Goal: Use online tool/utility: Utilize a website feature to perform a specific function

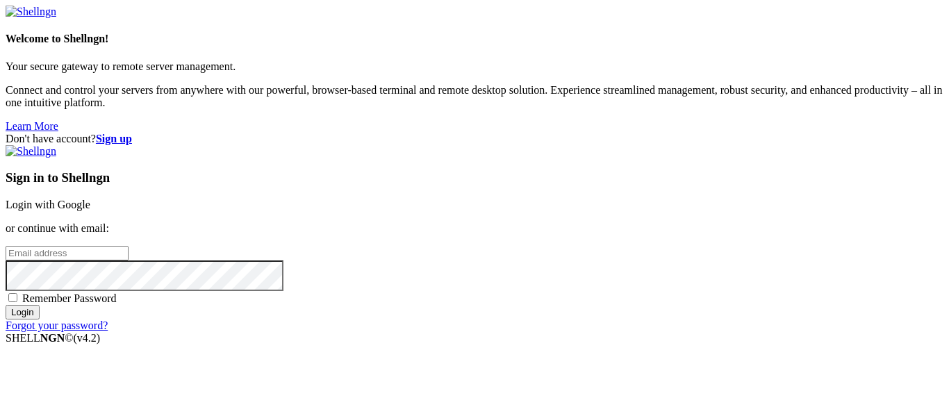
click at [90, 199] on link "Login with Google" at bounding box center [48, 205] width 85 height 12
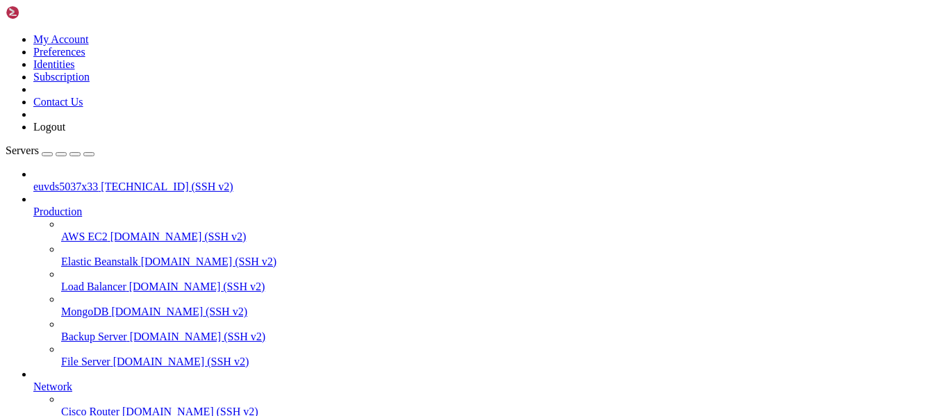
click at [101, 181] on span "[TECHNICAL_ID] (SSH v2)" at bounding box center [167, 187] width 132 height 12
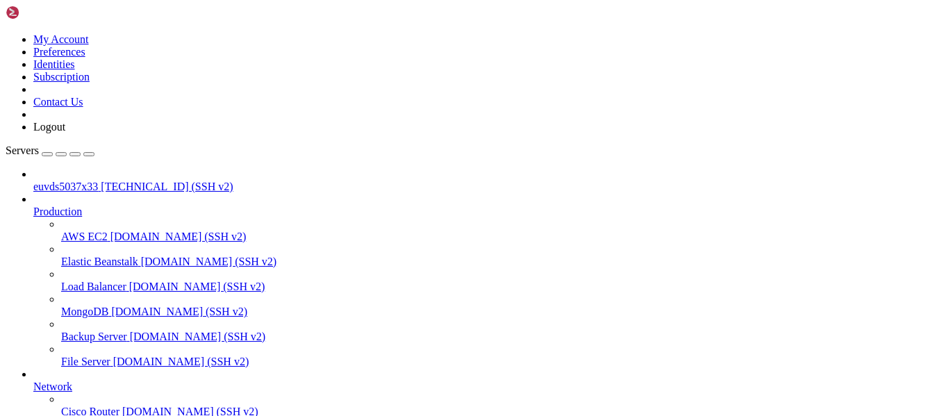
click at [101, 181] on span "[TECHNICAL_ID] (SSH v2)" at bounding box center [167, 187] width 132 height 12
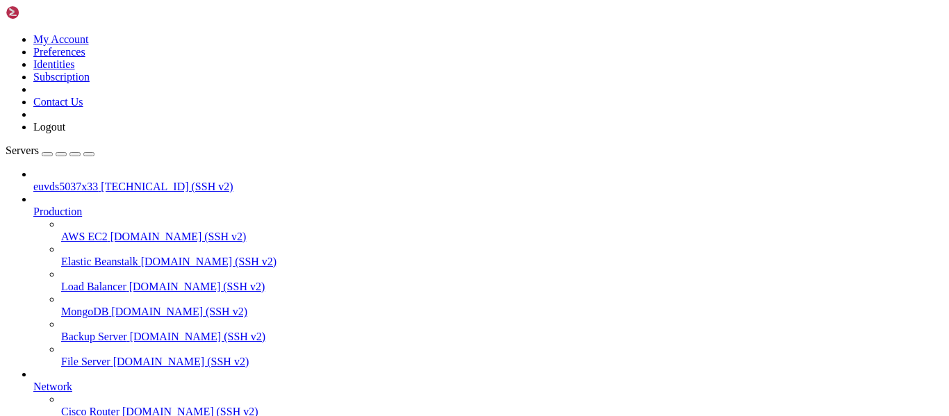
click at [115, 181] on span "[TECHNICAL_ID] (SSH v2)" at bounding box center [167, 187] width 132 height 12
click at [78, 181] on span "euvds5037x33" at bounding box center [65, 187] width 65 height 12
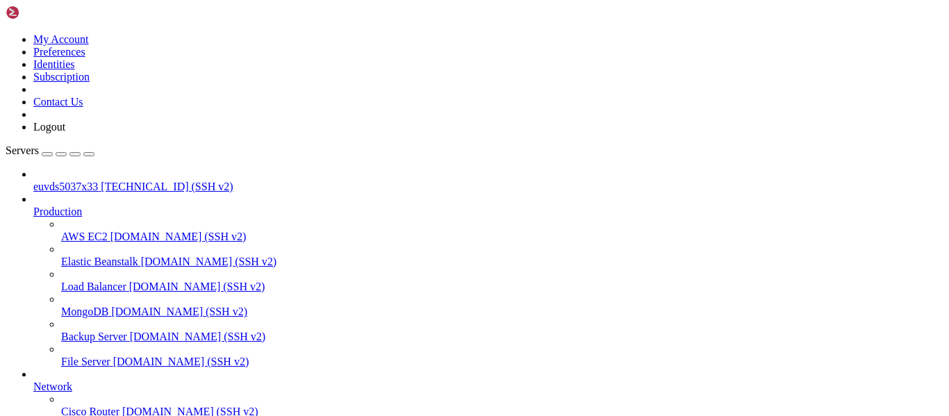
scroll to position [14, 0]
drag, startPoint x: 10, startPoint y: 899, endPoint x: 56, endPoint y: 939, distance: 61.0
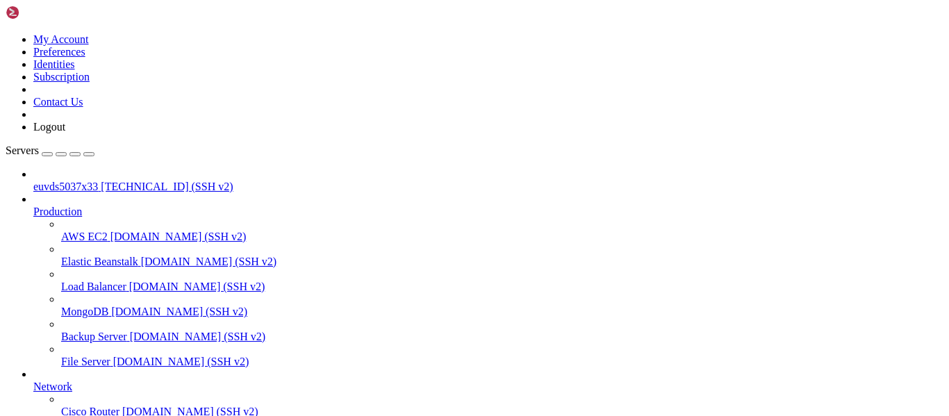
scroll to position [38, 0]
drag, startPoint x: 13, startPoint y: 902, endPoint x: 464, endPoint y: 1109, distance: 496.7
copy div "vps:~# sudo nano /etc/exim/exim.conf vps:~# sudo nano /etc/exim/passwd vps:~# s…"
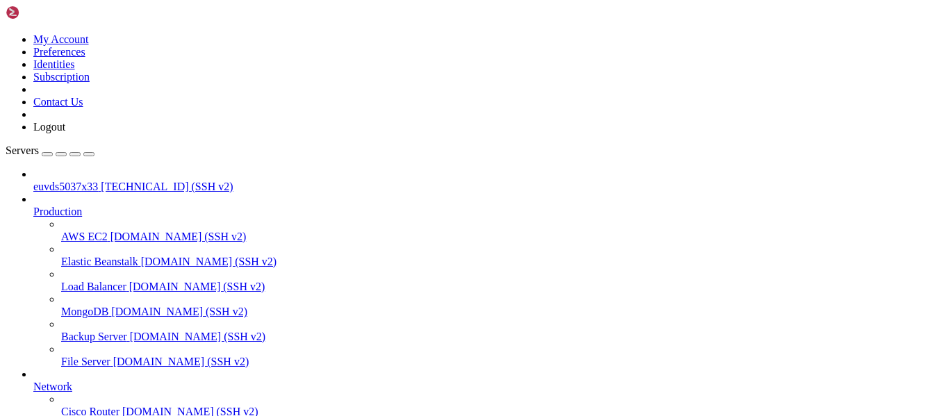
click at [98, 181] on span "euvds5037x33" at bounding box center [65, 187] width 65 height 12
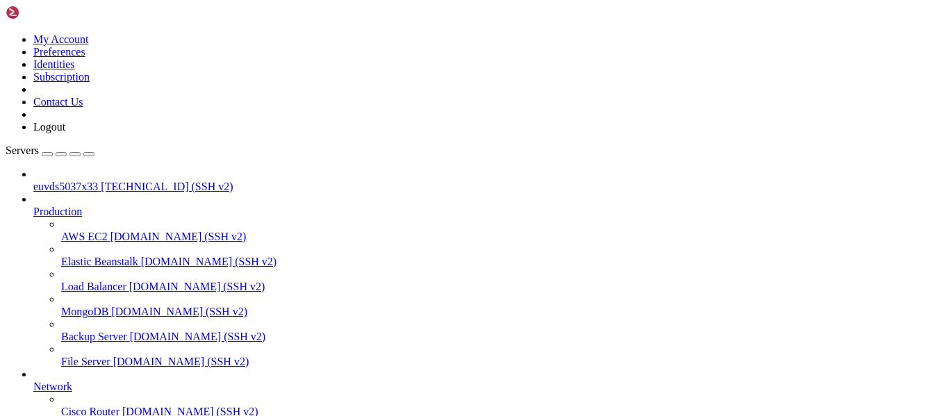
click at [82, 181] on span "euvds5037x33" at bounding box center [65, 187] width 65 height 12
